Goal: Task Accomplishment & Management: Complete application form

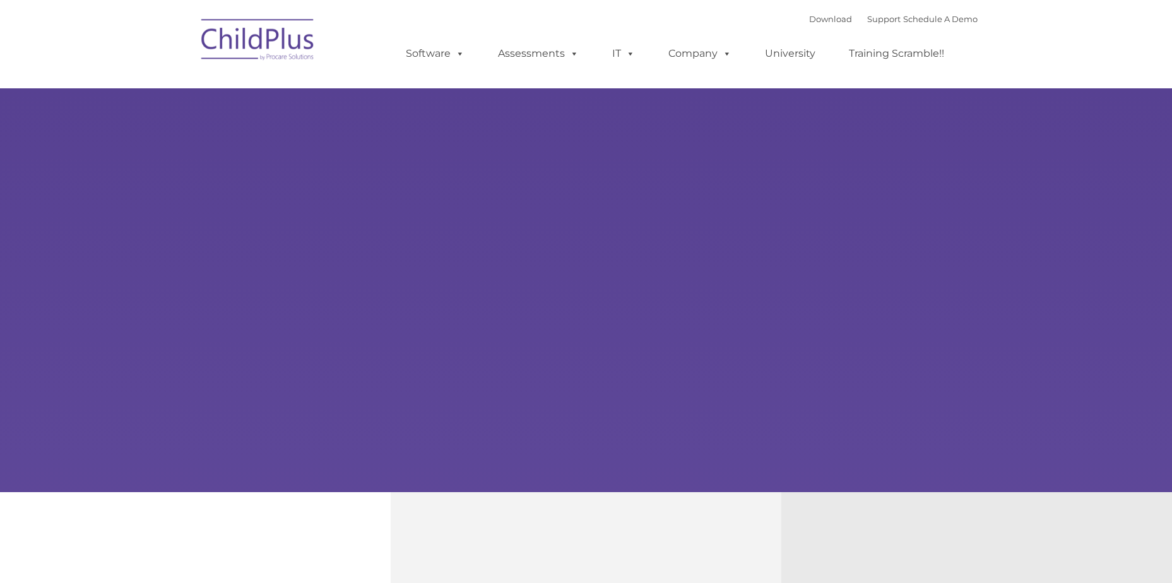
select select "MEDIUM"
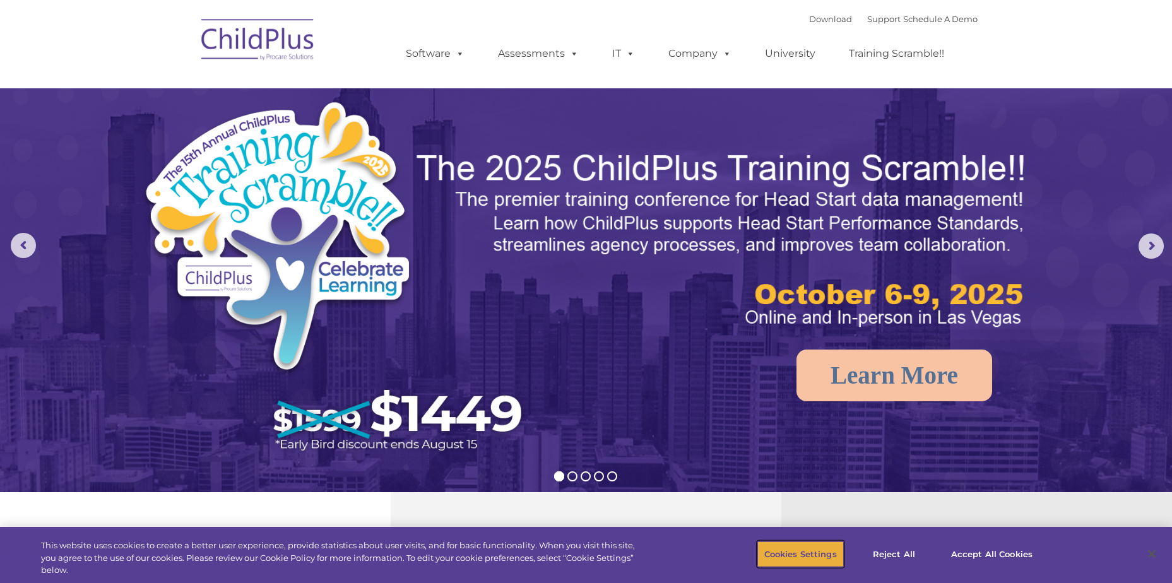
click at [780, 555] on button "Cookies Settings" at bounding box center [800, 554] width 86 height 27
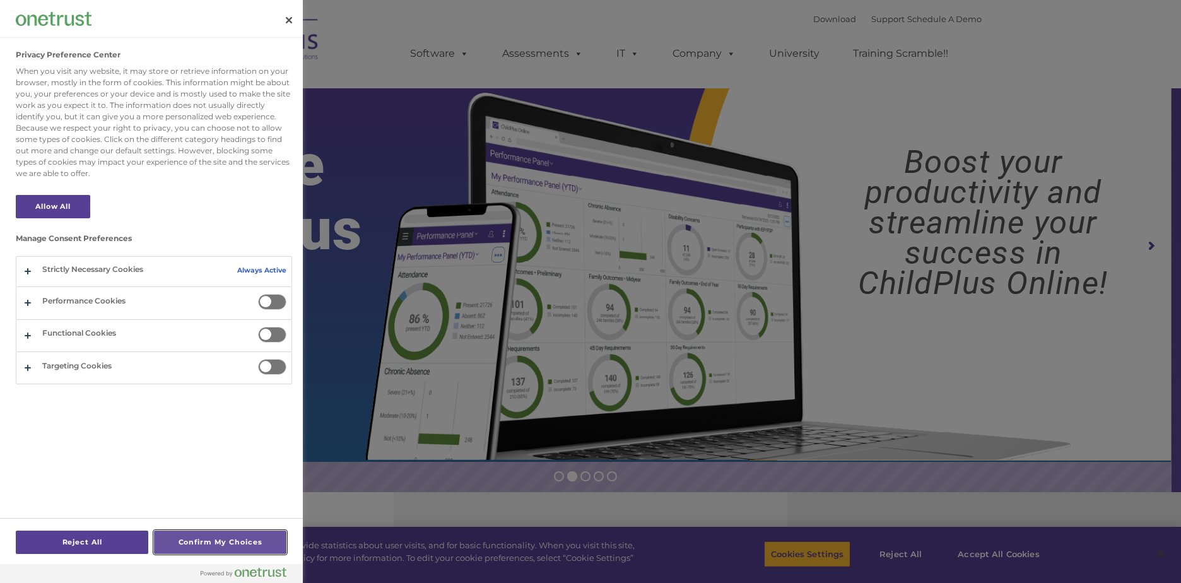
click at [172, 543] on button "Confirm My Choices" at bounding box center [220, 542] width 133 height 23
